Goal: Transaction & Acquisition: Book appointment/travel/reservation

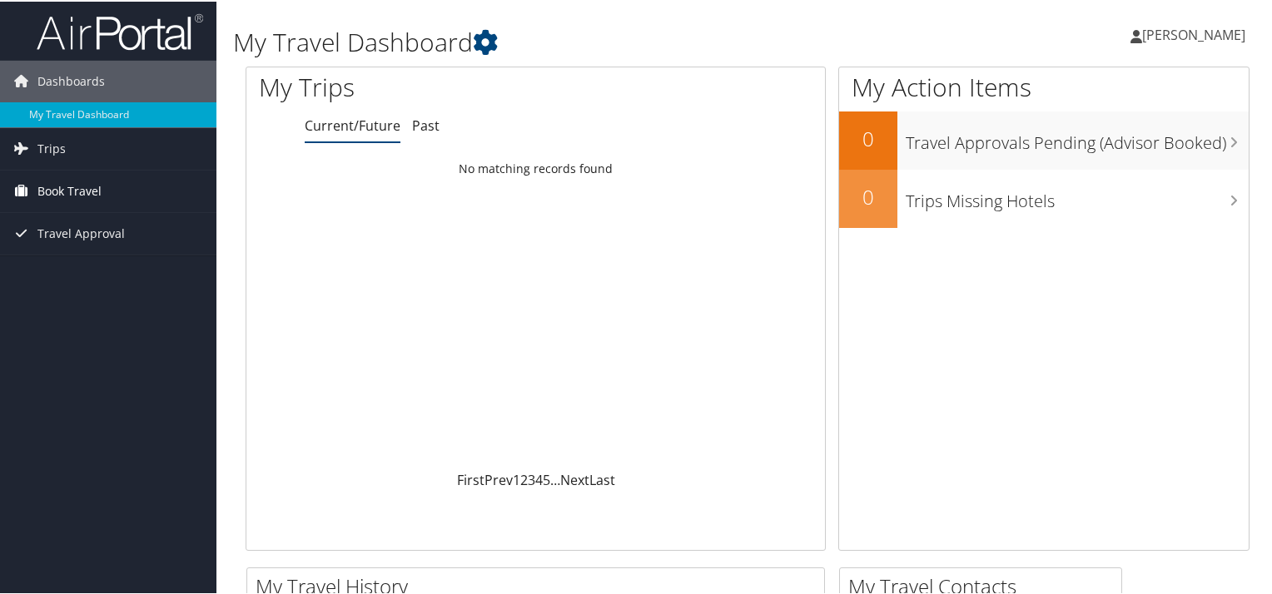
click at [73, 192] on span "Book Travel" at bounding box center [69, 190] width 64 height 42
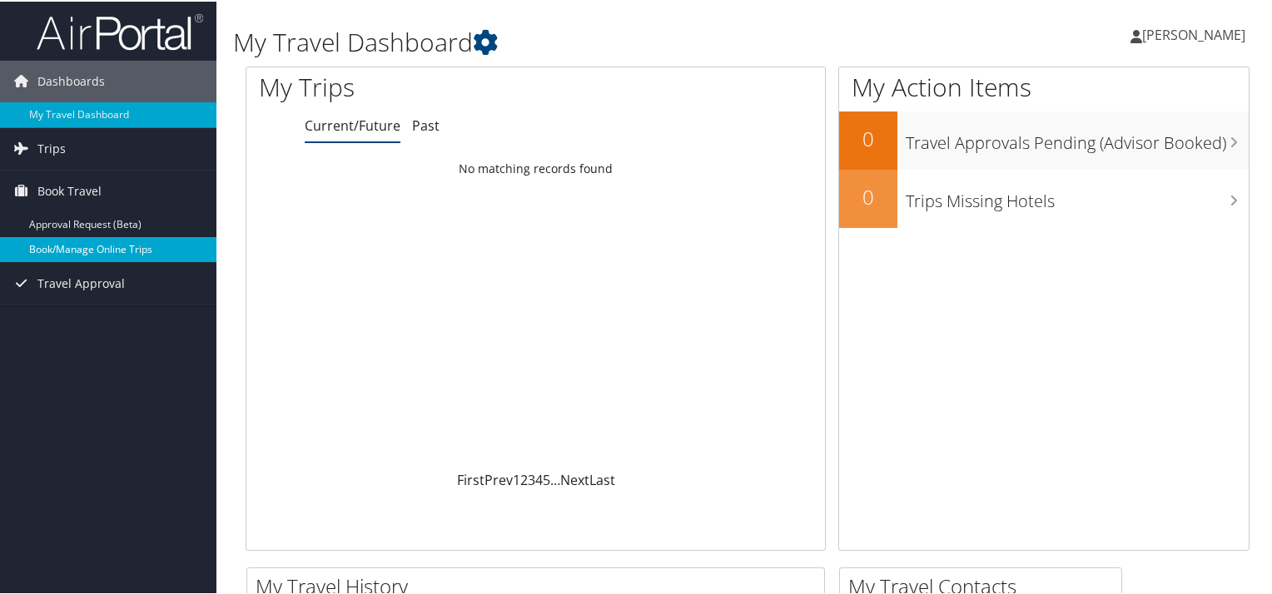
click at [118, 245] on link "Book/Manage Online Trips" at bounding box center [108, 248] width 216 height 25
